Goal: Navigation & Orientation: Find specific page/section

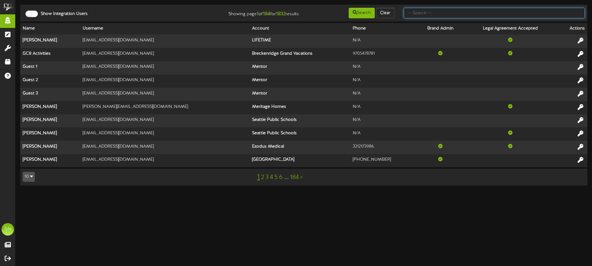
click at [413, 15] on input "text" at bounding box center [494, 13] width 181 height 11
click at [416, 13] on input "text" at bounding box center [494, 13] width 181 height 11
click at [424, 11] on input "text" at bounding box center [494, 13] width 181 height 11
type input "[PERSON_NAME]"
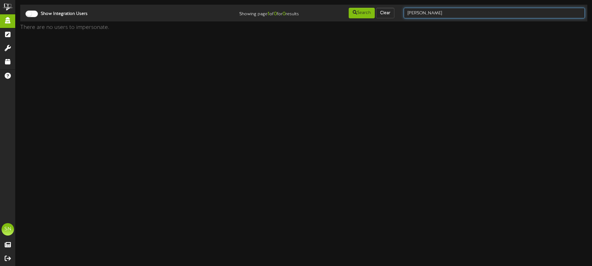
click at [424, 14] on input "[PERSON_NAME]" at bounding box center [494, 13] width 181 height 11
type input "m"
type input "aro"
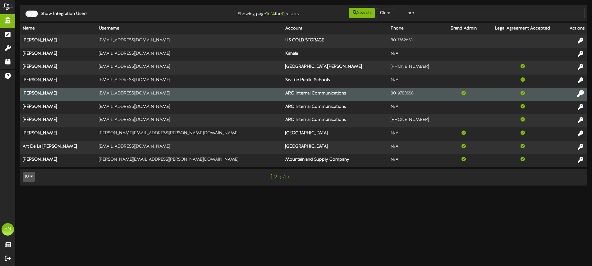
click at [580, 94] on icon at bounding box center [580, 93] width 7 height 7
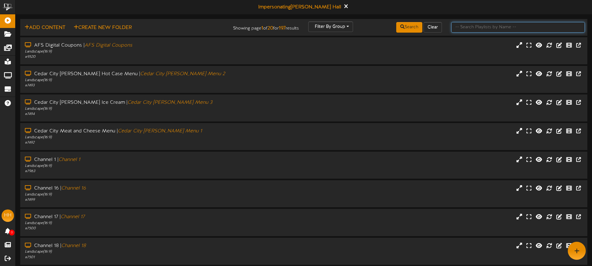
click at [474, 29] on input "text" at bounding box center [518, 27] width 134 height 11
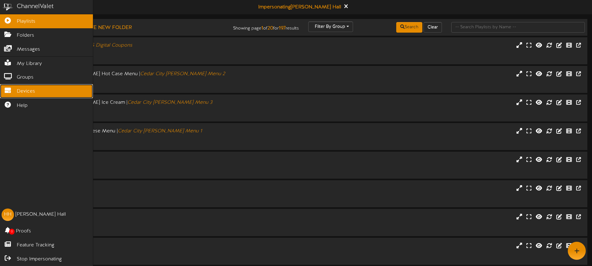
click at [28, 93] on span "Devices" at bounding box center [26, 91] width 18 height 7
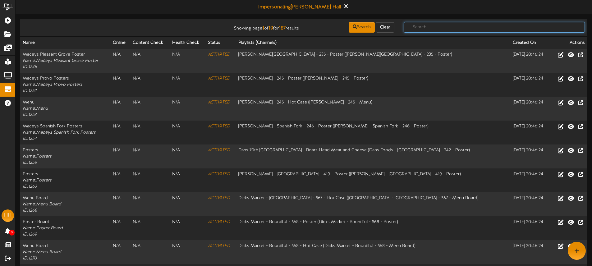
click at [438, 30] on input "text" at bounding box center [494, 27] width 181 height 11
type input "Macey's"
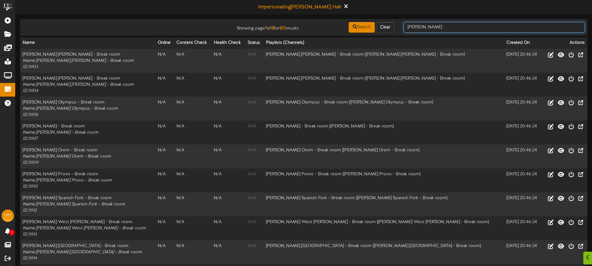
scroll to position [6, 0]
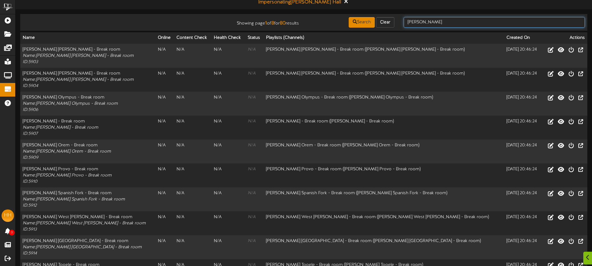
click at [439, 28] on td "Showing page 1 of 8 for 80 results Search Clear Macey's" at bounding box center [303, 22] width 567 height 17
type input "Macey's ogden"
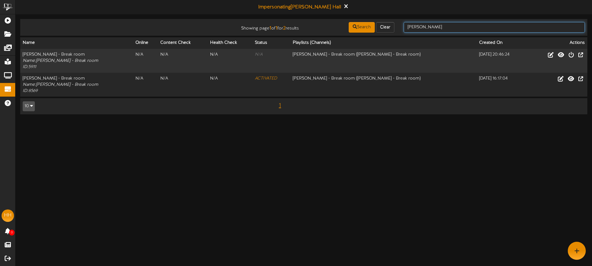
click at [450, 30] on input "Macey's ogden" at bounding box center [494, 27] width 181 height 11
type input "M"
type input "ogden"
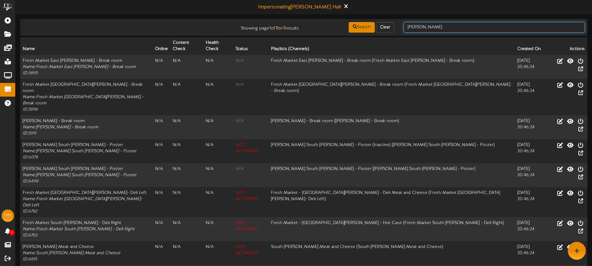
click at [433, 27] on input "ogden" at bounding box center [494, 27] width 181 height 11
type input "o"
type input "south ogden"
